Goal: Obtain resource: Obtain resource

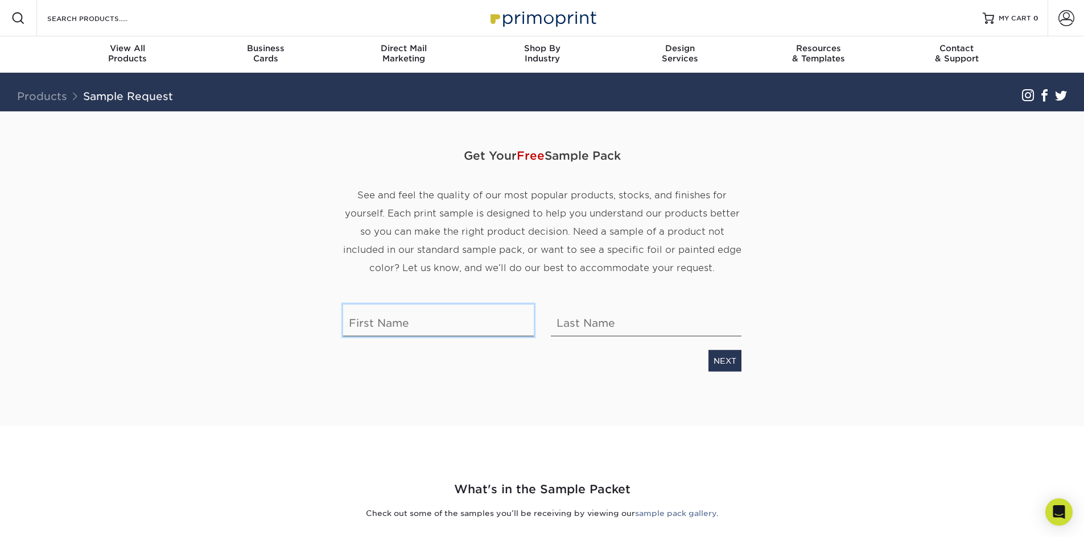
click at [417, 313] on input "text" at bounding box center [438, 321] width 191 height 32
type input "[PERSON_NAME]"
click at [727, 360] on link "NEXT" at bounding box center [724, 361] width 33 height 22
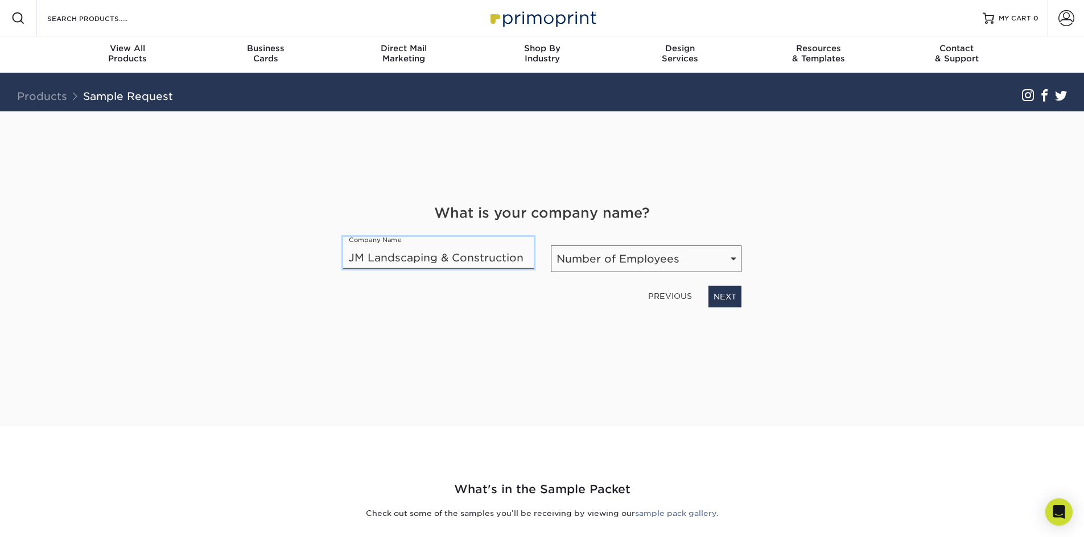
type input "JM Landscaping & Construction"
click at [595, 260] on select "Number of Employees Self-employed 1-10 employees 11-50 employees 51-200 employe…" at bounding box center [646, 259] width 191 height 27
select select "Self-employed"
click at [551, 246] on select "Number of Employees Self-employed 1-10 employees 11-50 employees 51-200 employe…" at bounding box center [646, 259] width 191 height 27
click at [727, 291] on link "NEXT" at bounding box center [724, 297] width 33 height 22
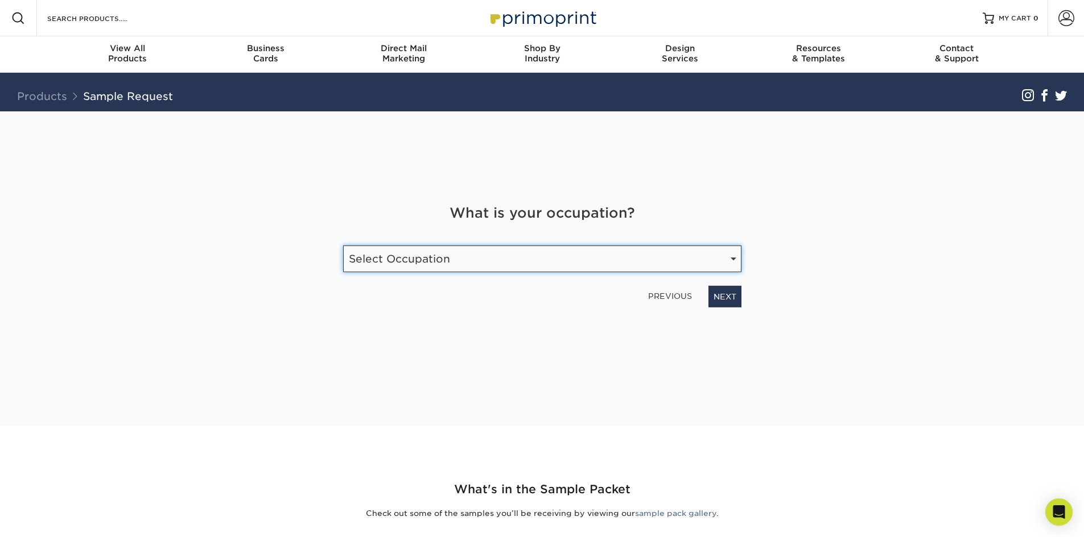
click at [532, 270] on select "Select Occupation Agency Automotive Blogger Cleaning Services Construction Educ…" at bounding box center [542, 259] width 398 height 27
select select "Construction"
click at [343, 246] on select "Select Occupation Agency Automotive Blogger Cleaning Services Construction Educ…" at bounding box center [542, 259] width 398 height 27
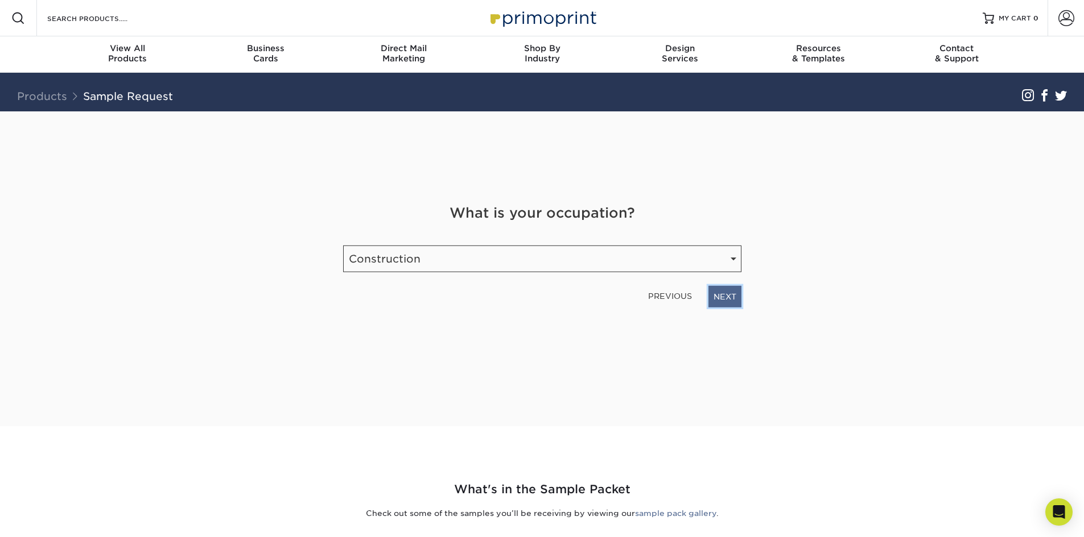
click at [727, 292] on link "NEXT" at bounding box center [724, 297] width 33 height 22
click at [383, 264] on input "email" at bounding box center [473, 255] width 260 height 32
type input "jm.munoz7@gmail.com"
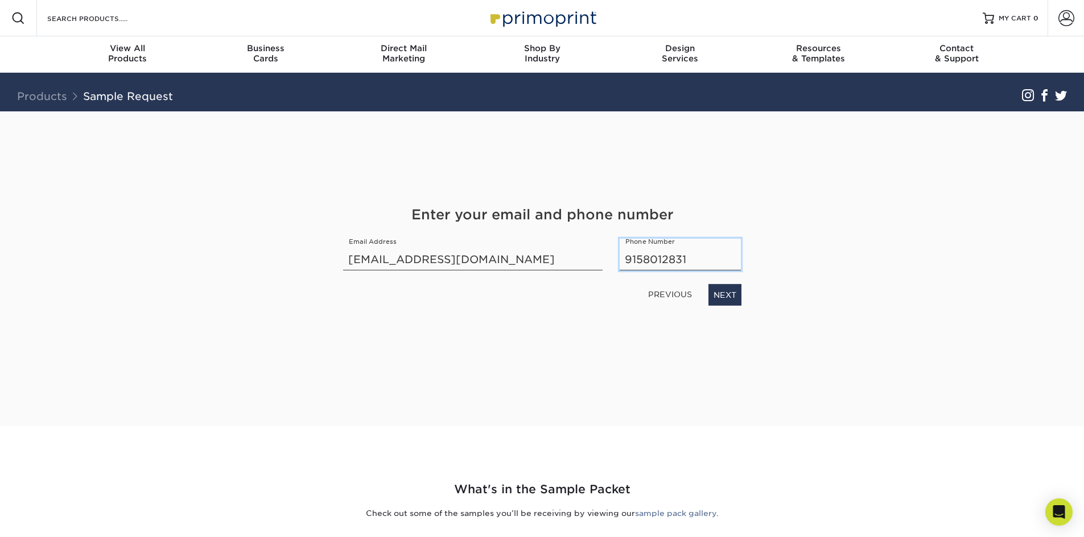
drag, startPoint x: 684, startPoint y: 262, endPoint x: 646, endPoint y: 262, distance: 38.1
click at [646, 262] on input "9158012831" at bounding box center [679, 255] width 121 height 32
drag, startPoint x: 640, startPoint y: 259, endPoint x: 822, endPoint y: 244, distance: 183.2
click at [783, 251] on div "Get Your Free Sample Pack See and feel the quality of our most popular products…" at bounding box center [541, 268] width 665 height 315
type input "9158012831"
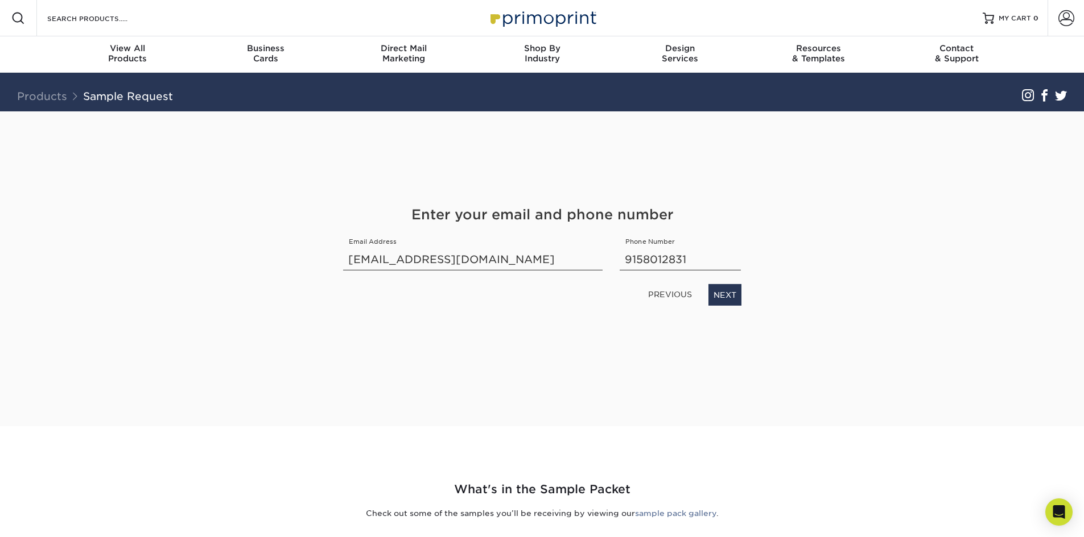
click at [732, 290] on link "NEXT" at bounding box center [724, 295] width 33 height 22
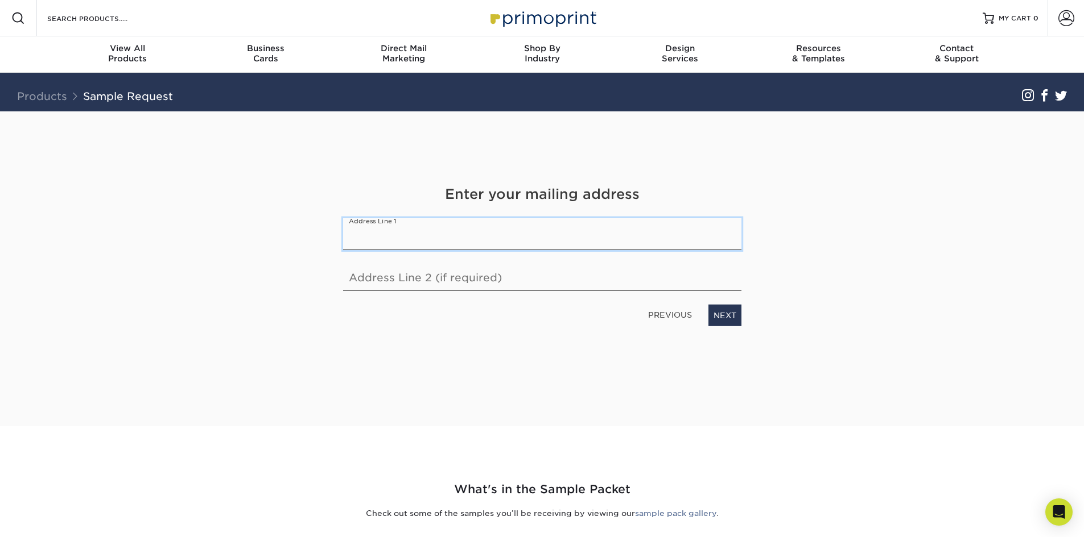
click at [425, 241] on input "text" at bounding box center [542, 234] width 398 height 32
click at [776, 290] on div "Get Your Free Sample Pack See and feel the quality of our most popular products…" at bounding box center [541, 268] width 665 height 315
click at [473, 238] on input "7523 West Four Rd." at bounding box center [542, 234] width 398 height 32
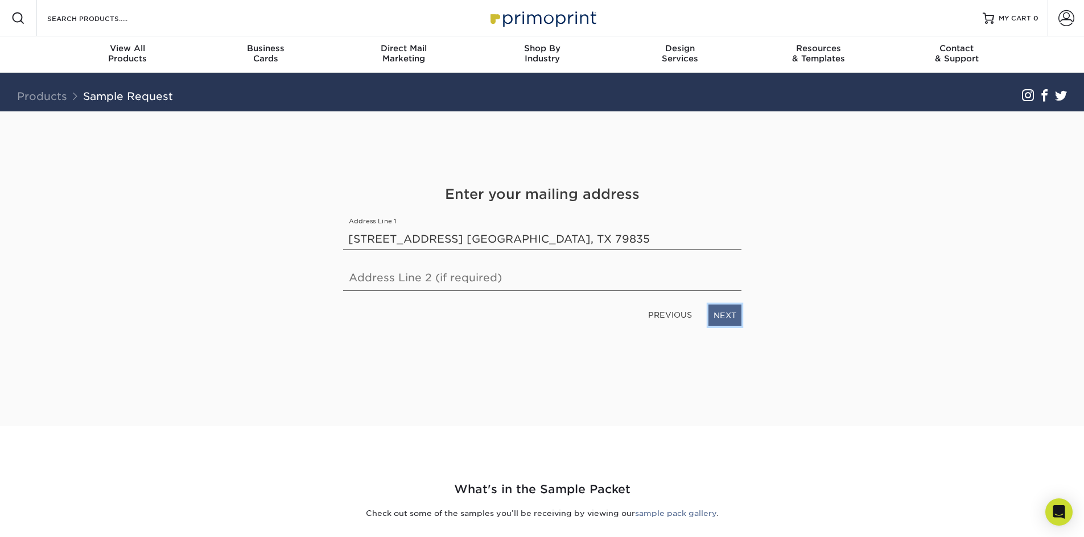
click at [735, 315] on link "NEXT" at bounding box center [724, 316] width 33 height 22
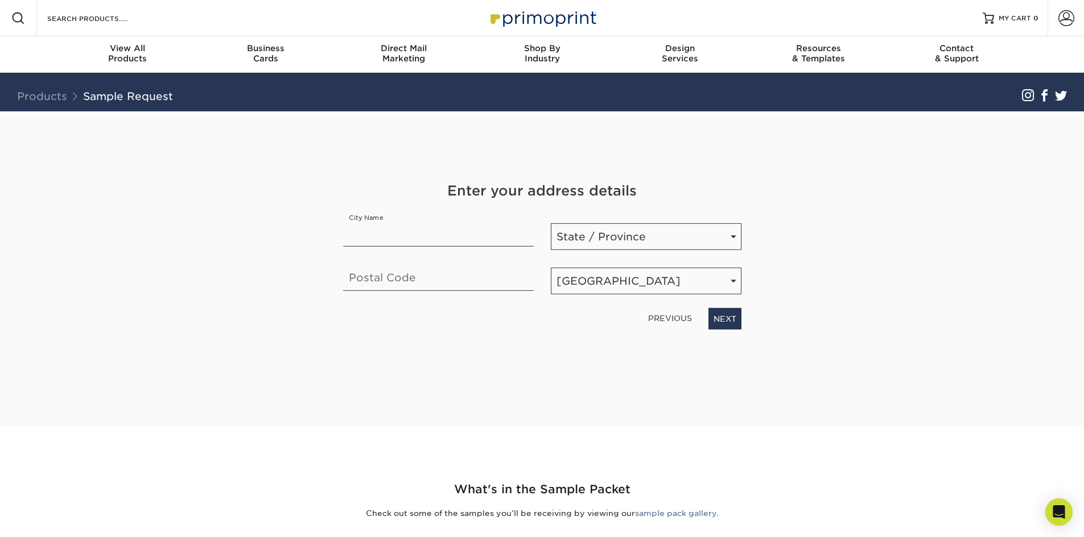
click at [681, 316] on link "PREVIOUS" at bounding box center [669, 318] width 53 height 18
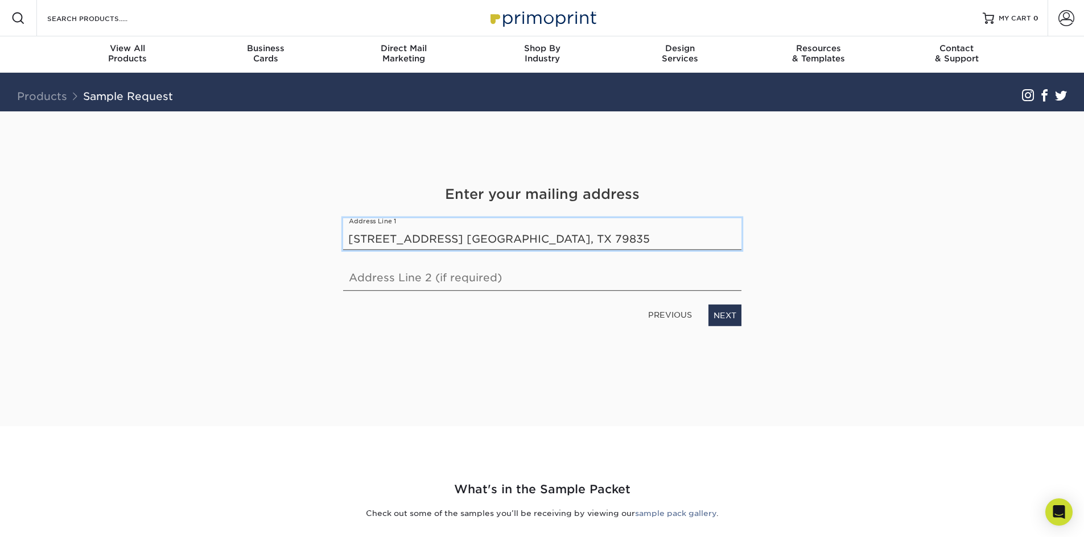
drag, startPoint x: 461, startPoint y: 239, endPoint x: 838, endPoint y: 164, distance: 384.5
click at [675, 221] on input "7523 West Four Rd. Canutillo, TX 79835" at bounding box center [542, 234] width 398 height 32
type input "7523 West Four Rd."
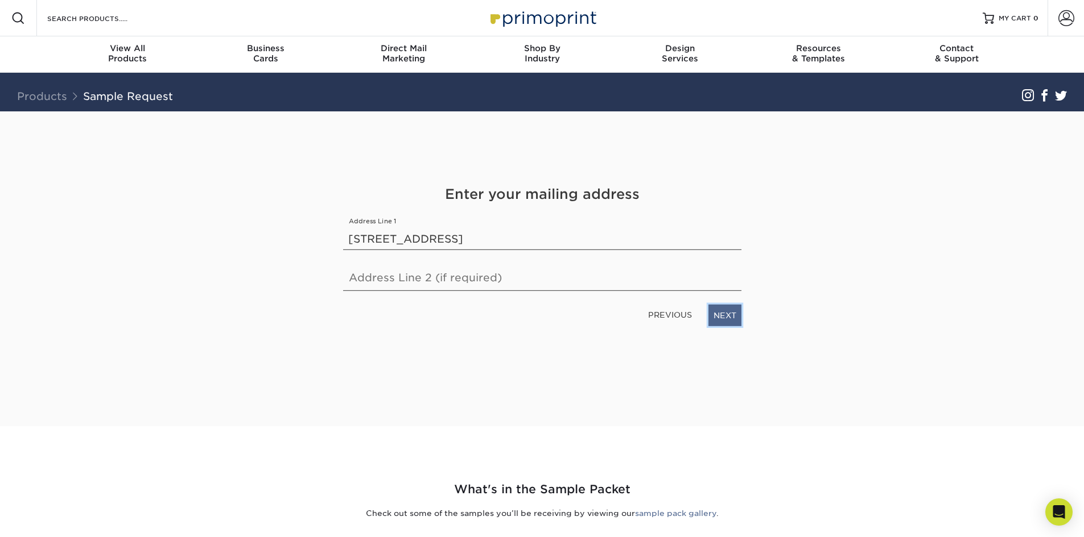
click at [737, 313] on link "NEXT" at bounding box center [724, 316] width 33 height 22
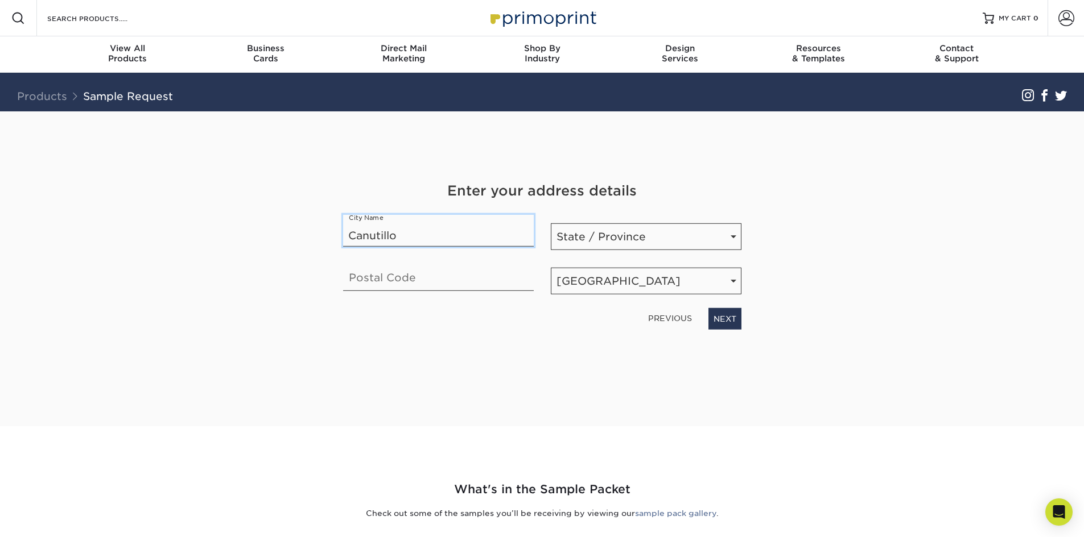
type input "Canutillo"
type input "79835"
click at [558, 419] on div "Get Your Free Sample Pack See and feel the quality of our most popular products…" at bounding box center [541, 268] width 665 height 315
click at [731, 324] on link "NEXT" at bounding box center [724, 319] width 33 height 22
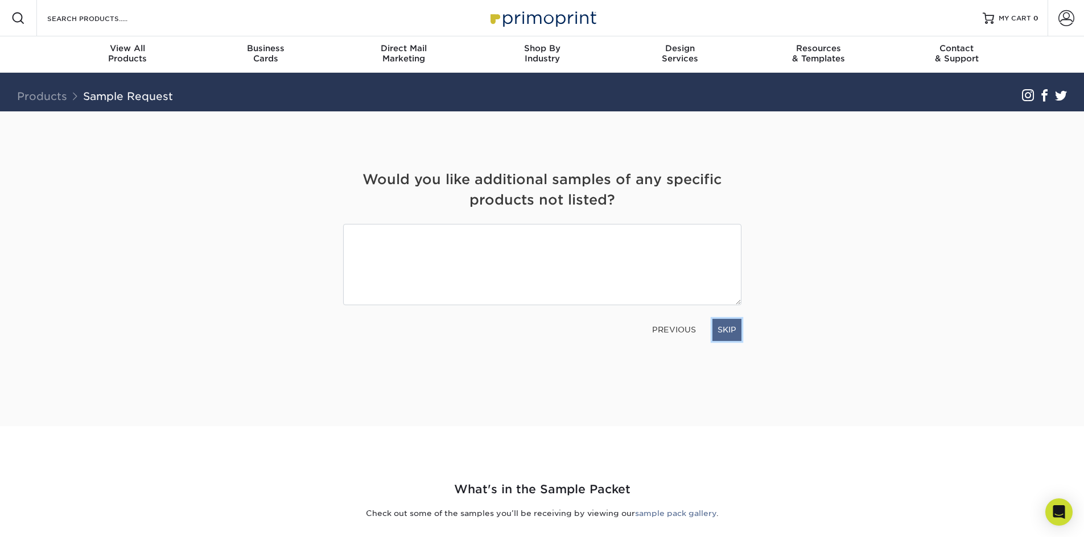
click at [716, 329] on link "SKIP" at bounding box center [726, 330] width 29 height 22
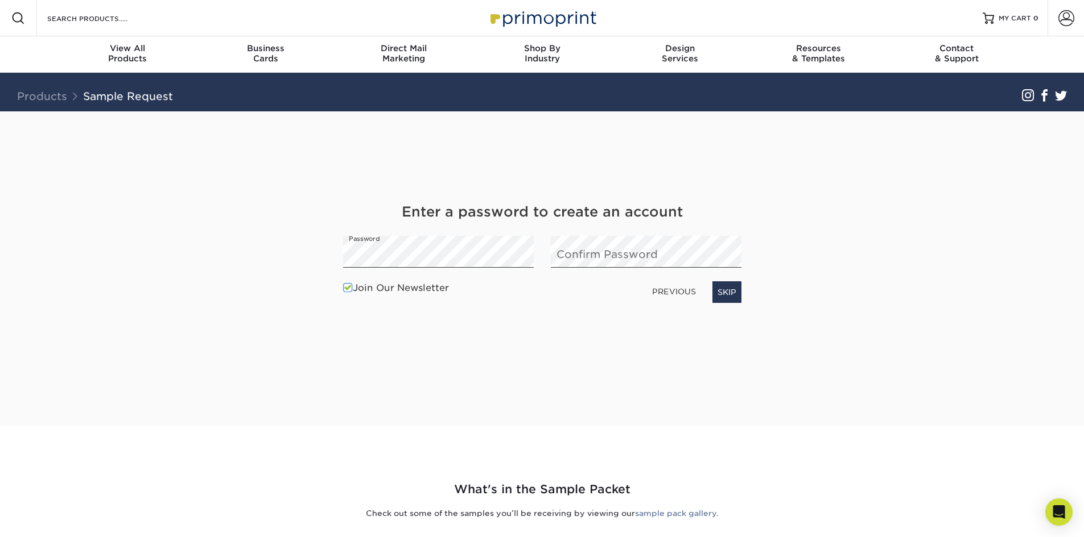
click at [349, 288] on span at bounding box center [348, 288] width 10 height 11
click at [0, 0] on input "Join Our Newsletter" at bounding box center [0, 0] width 0 height 0
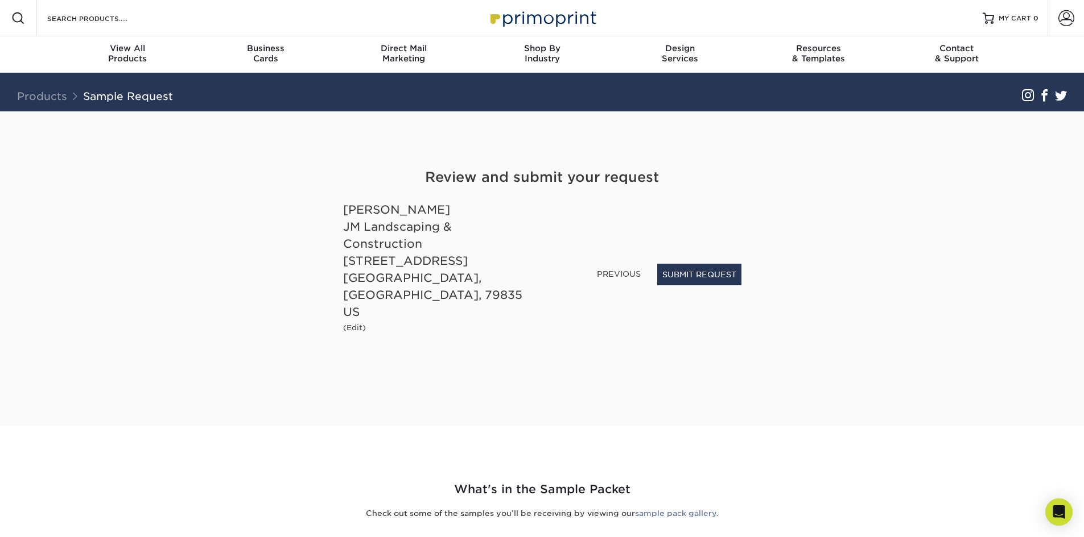
click at [605, 283] on link "PREVIOUS" at bounding box center [618, 274] width 53 height 18
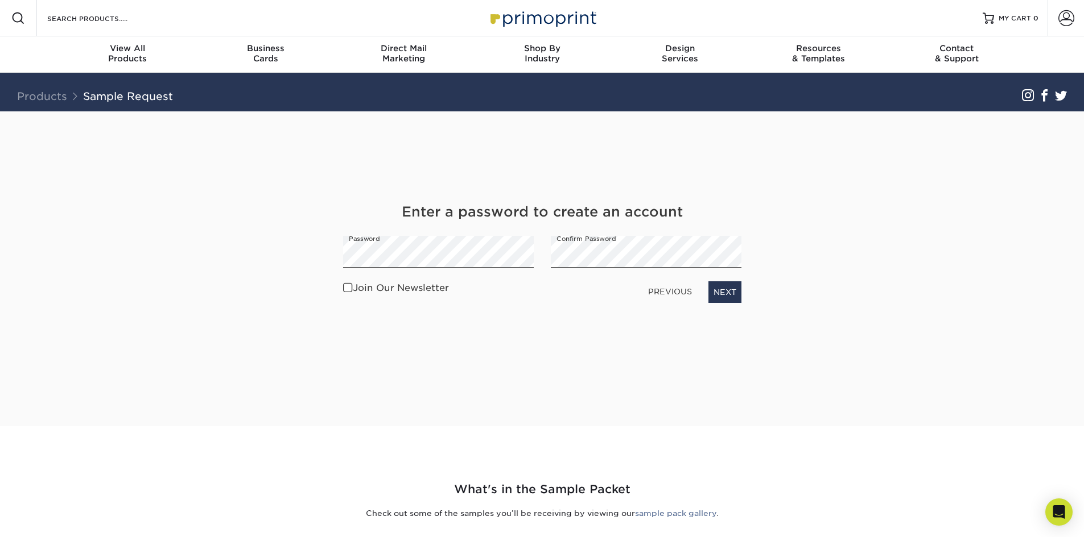
click at [660, 295] on link "PREVIOUS" at bounding box center [669, 292] width 53 height 18
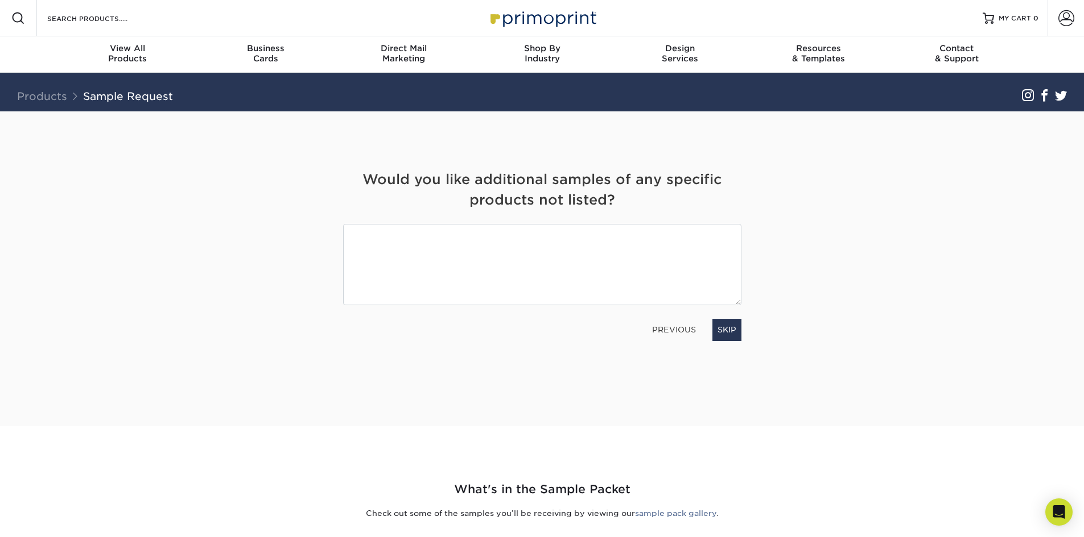
click at [669, 329] on link "PREVIOUS" at bounding box center [673, 330] width 53 height 18
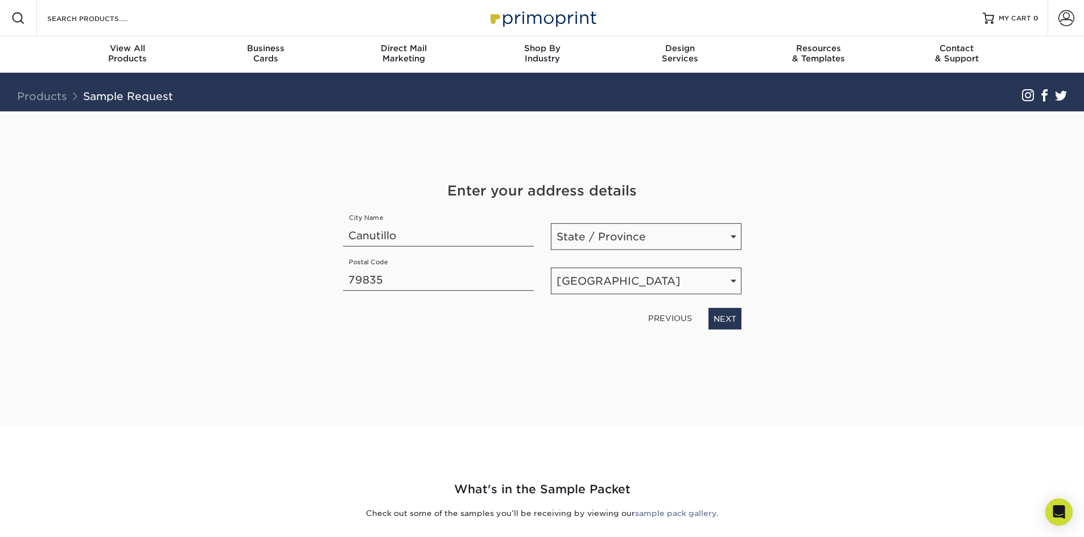
click at [676, 317] on link "PREVIOUS" at bounding box center [669, 318] width 53 height 18
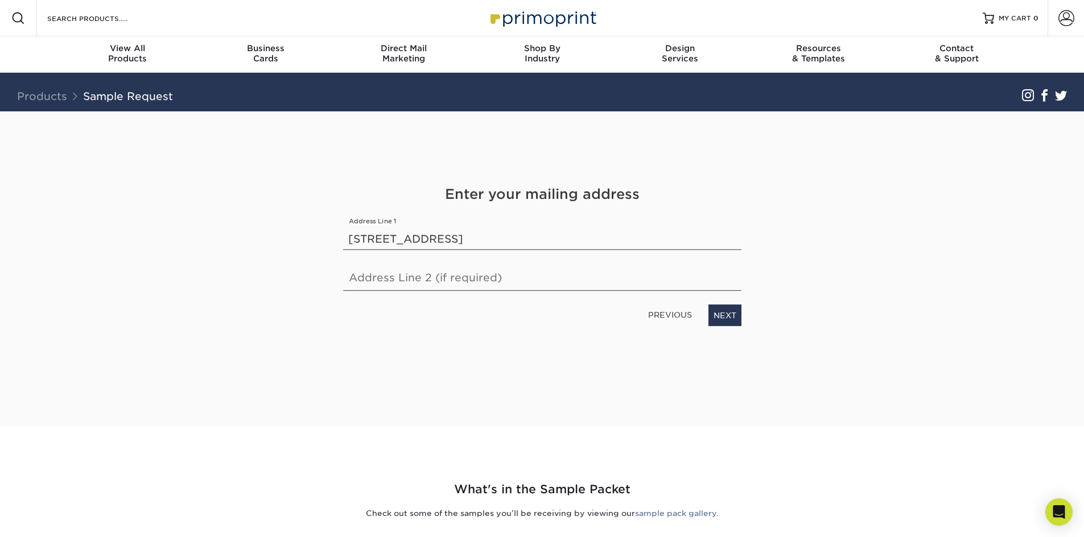
click at [676, 317] on link "PREVIOUS" at bounding box center [669, 315] width 53 height 18
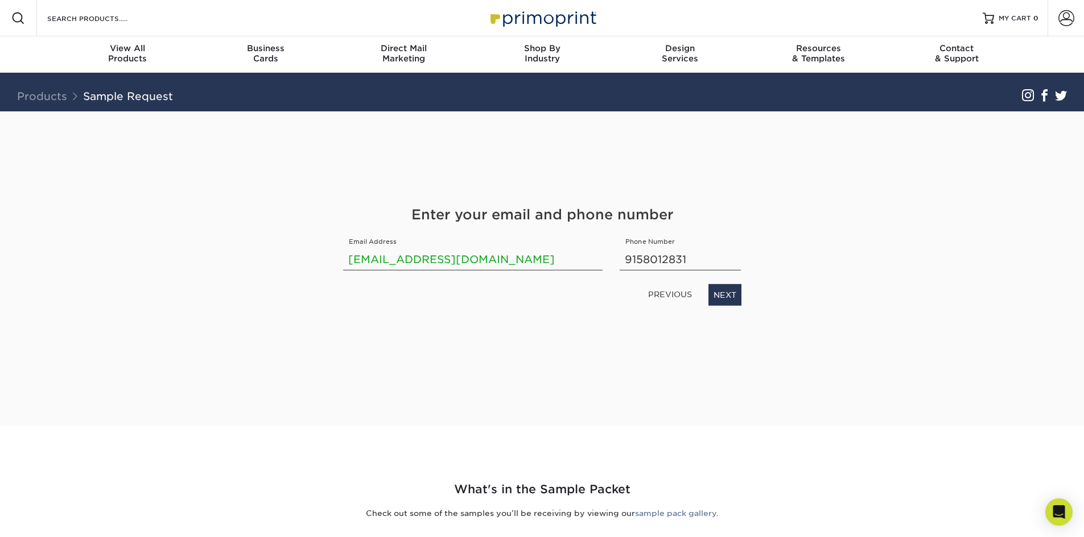
click at [676, 317] on div "Get Your Free Sample Pack See and feel the quality of our most popular products…" at bounding box center [542, 255] width 398 height 288
click at [681, 293] on link "PREVIOUS" at bounding box center [669, 295] width 53 height 18
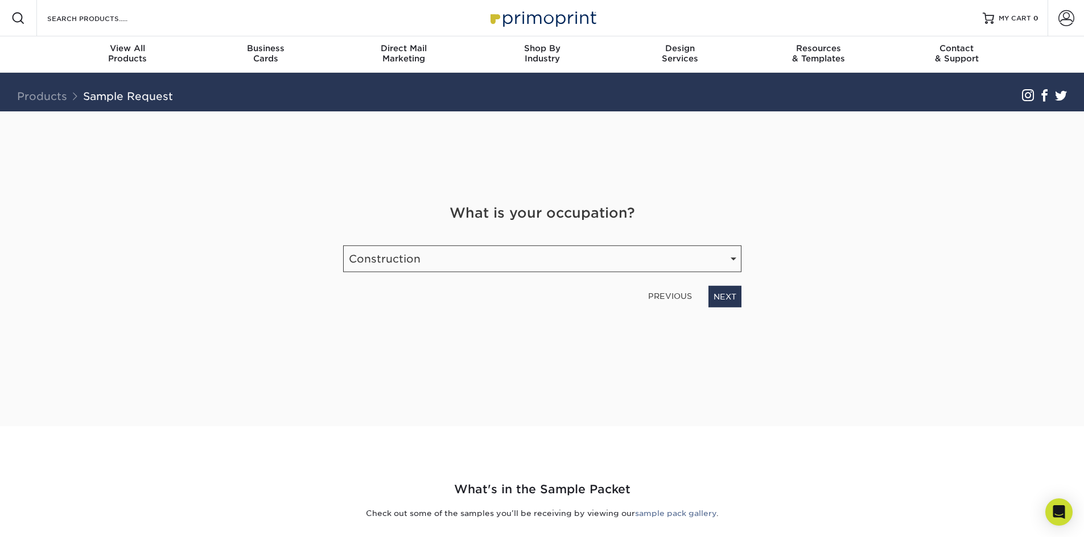
click at [681, 293] on link "PREVIOUS" at bounding box center [669, 296] width 53 height 18
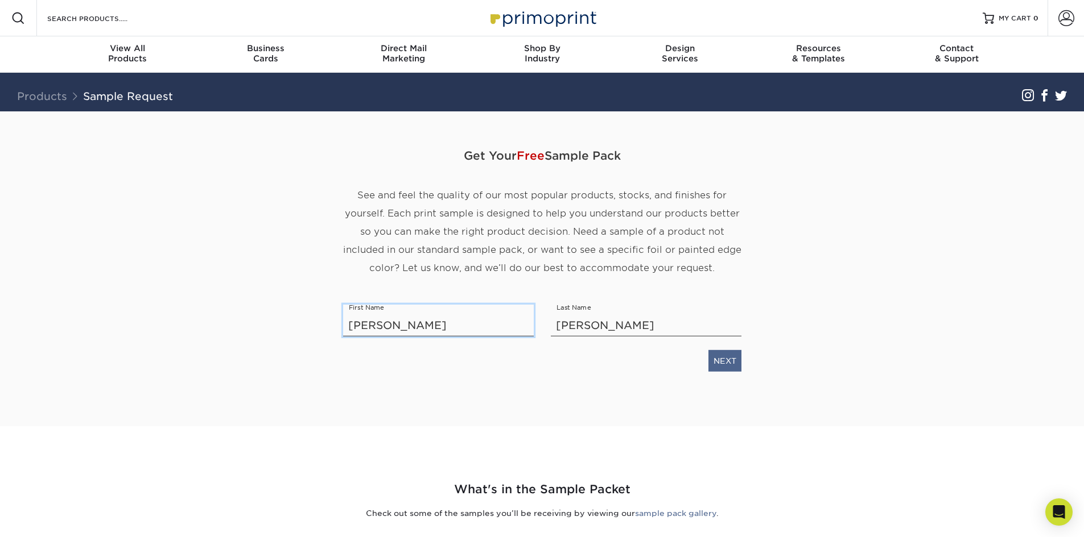
type input "Jose M."
click at [734, 357] on link "NEXT" at bounding box center [724, 361] width 33 height 22
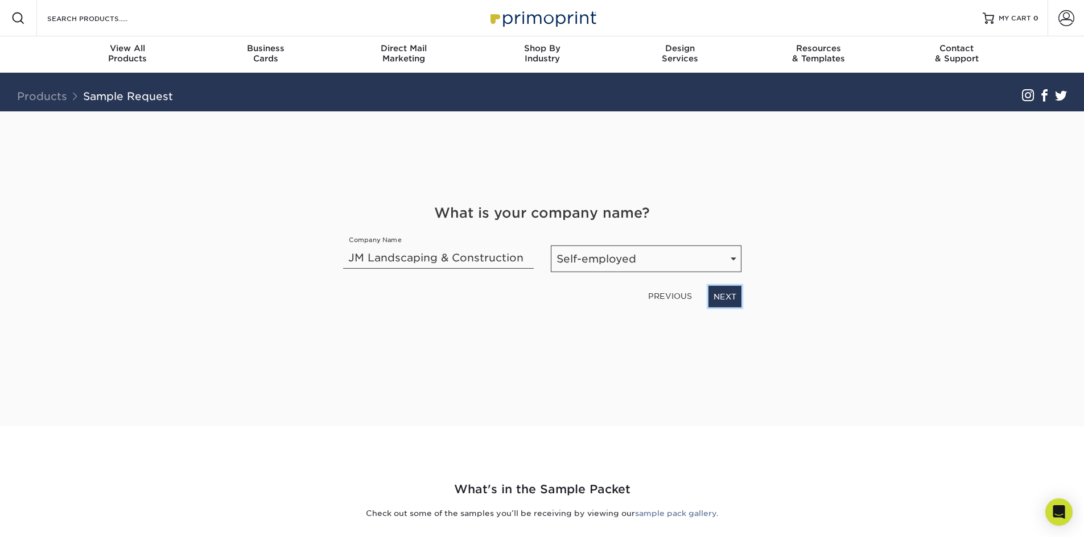
click at [733, 299] on link "NEXT" at bounding box center [724, 297] width 33 height 22
click at [734, 299] on link "NEXT" at bounding box center [724, 297] width 33 height 22
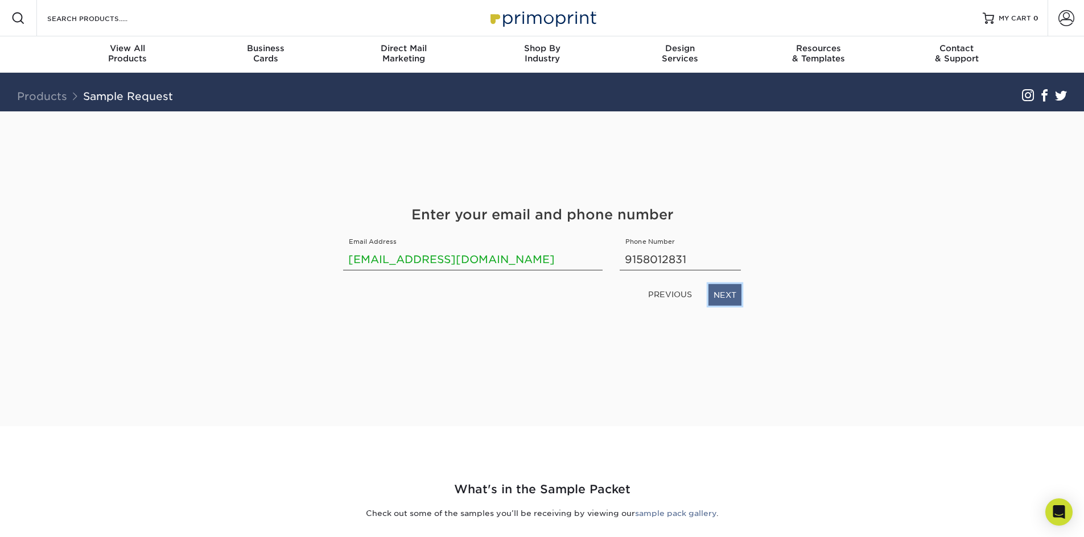
click at [732, 294] on link "NEXT" at bounding box center [724, 295] width 33 height 22
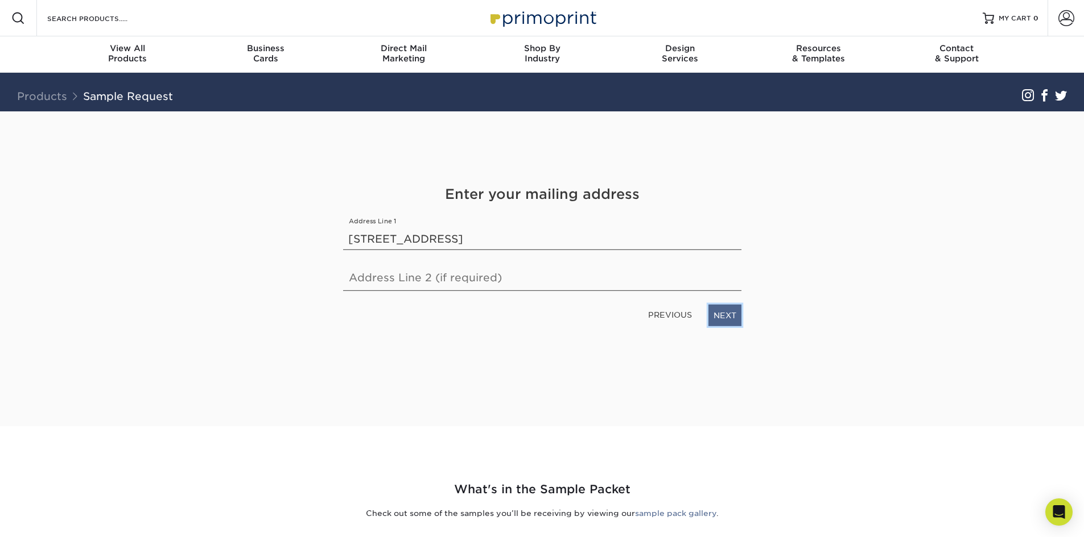
click at [729, 314] on link "NEXT" at bounding box center [724, 316] width 33 height 22
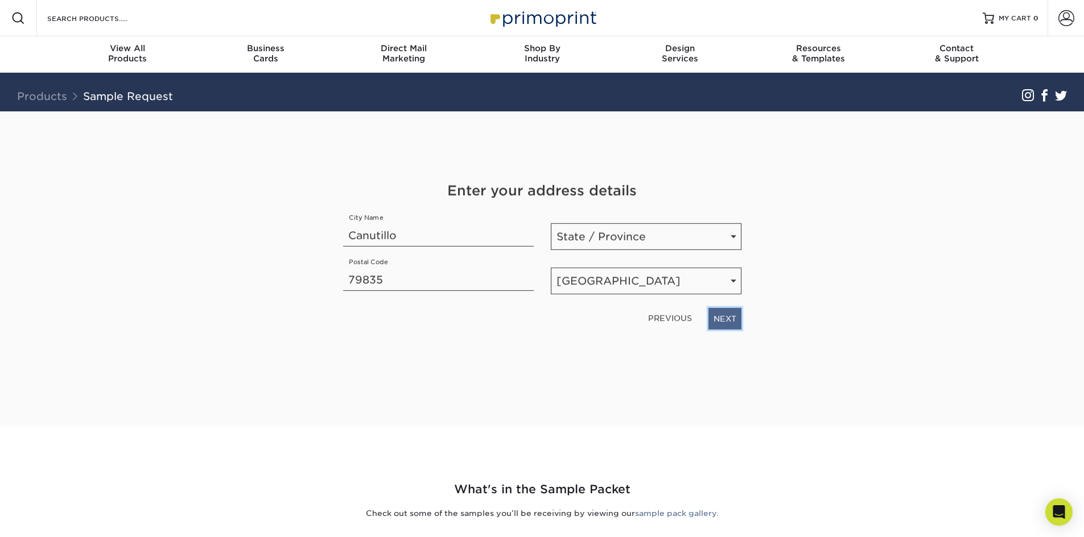
click at [725, 317] on link "NEXT" at bounding box center [724, 319] width 33 height 22
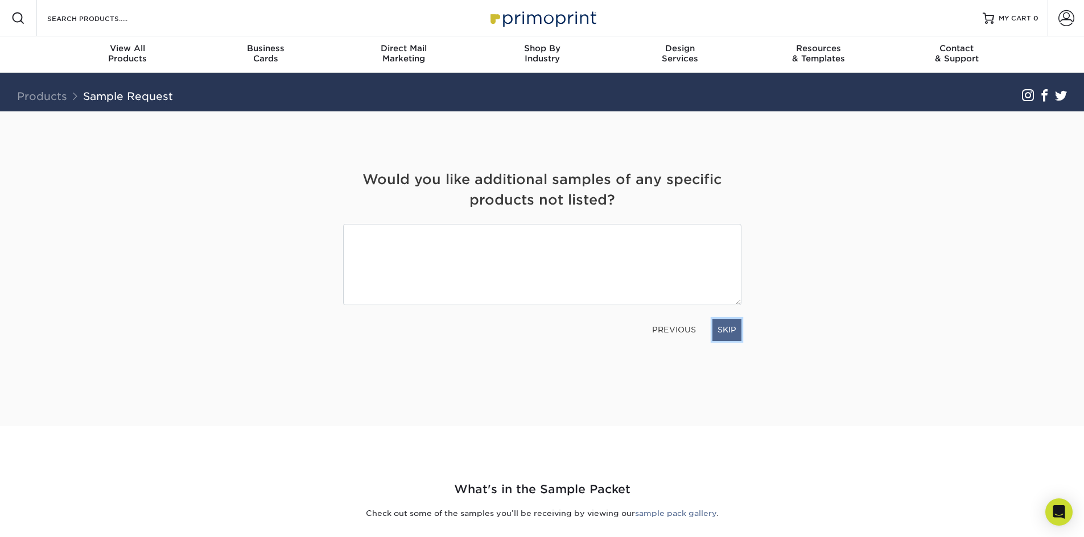
click at [729, 329] on link "SKIP" at bounding box center [726, 330] width 29 height 22
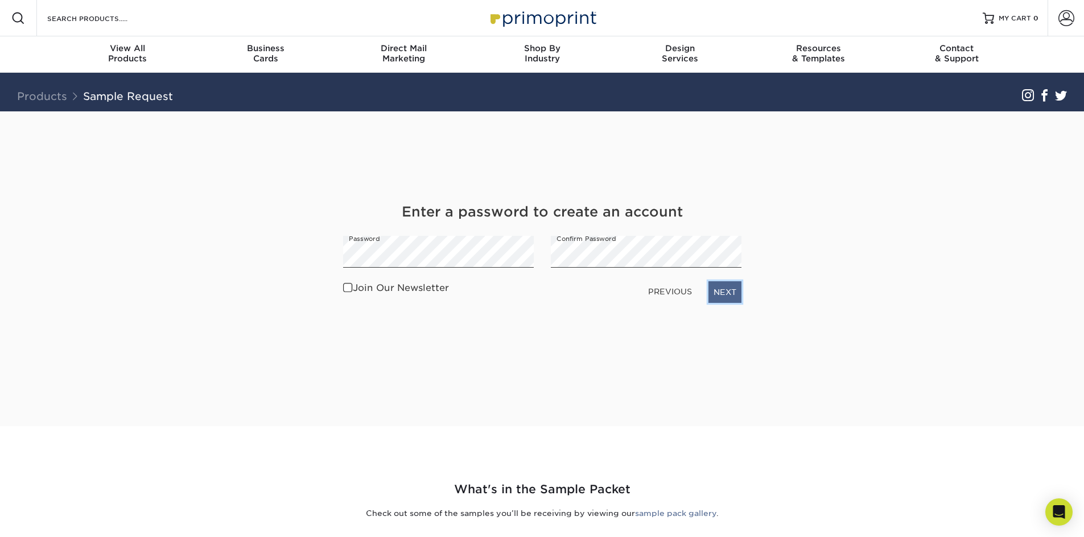
click at [727, 296] on link "NEXT" at bounding box center [724, 293] width 33 height 22
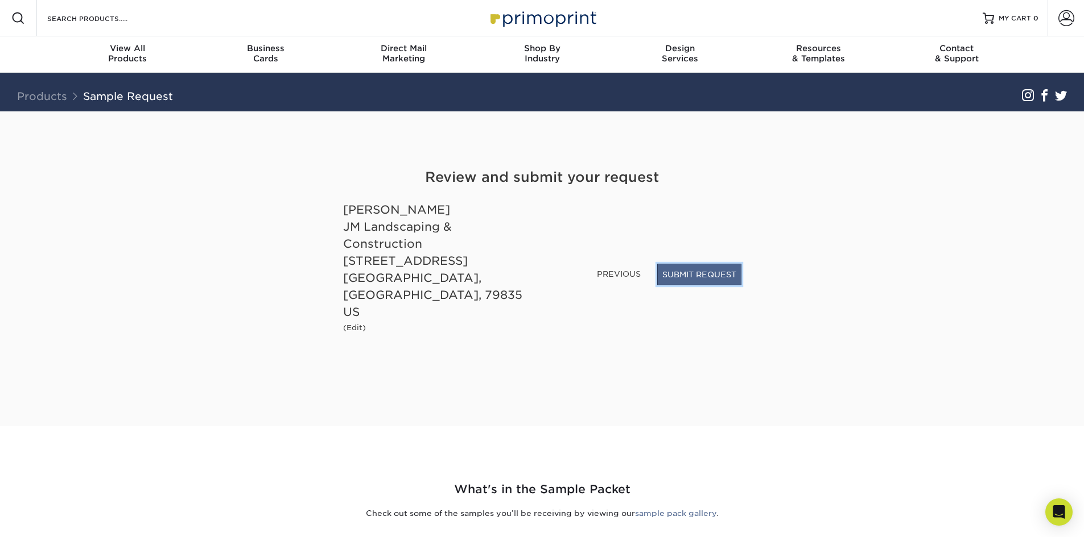
click at [700, 286] on button "SUBMIT REQUEST" at bounding box center [699, 275] width 84 height 22
